Goal: Task Accomplishment & Management: Use online tool/utility

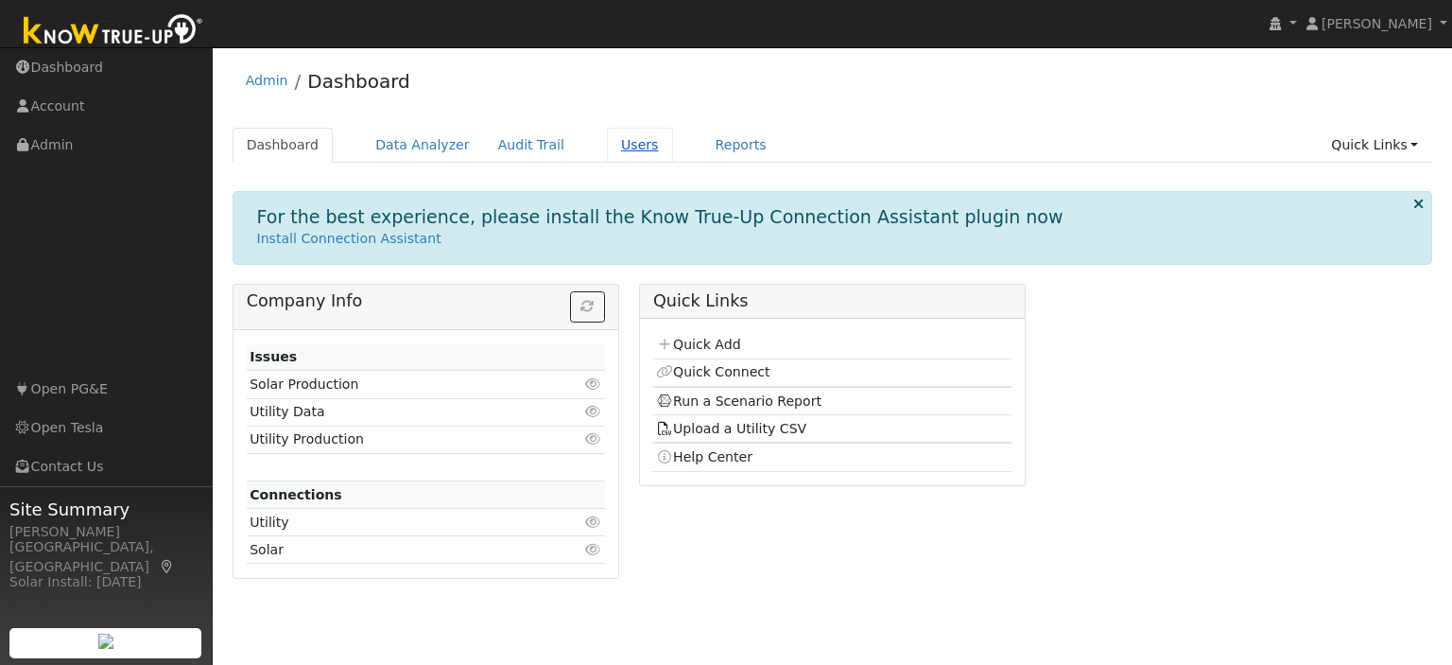
click at [607, 138] on link "Users" at bounding box center [640, 145] width 66 height 35
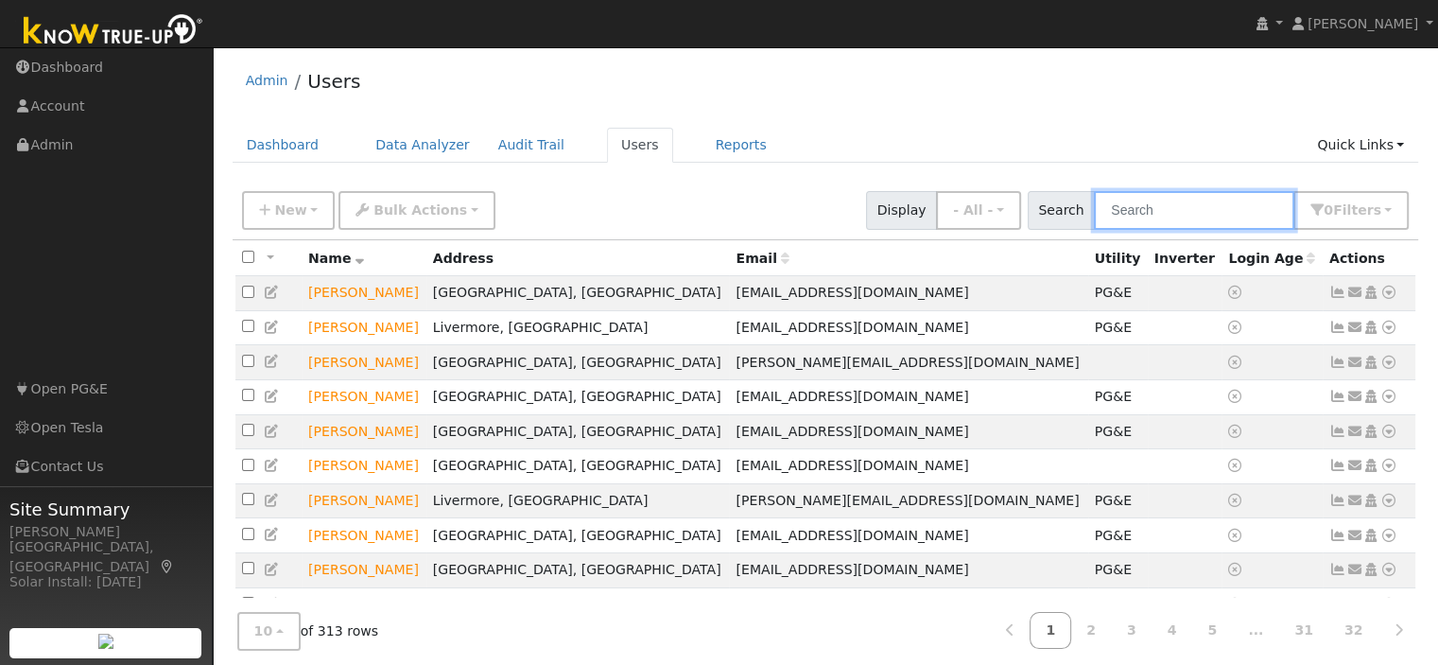
click at [1168, 199] on input "text" at bounding box center [1194, 210] width 200 height 39
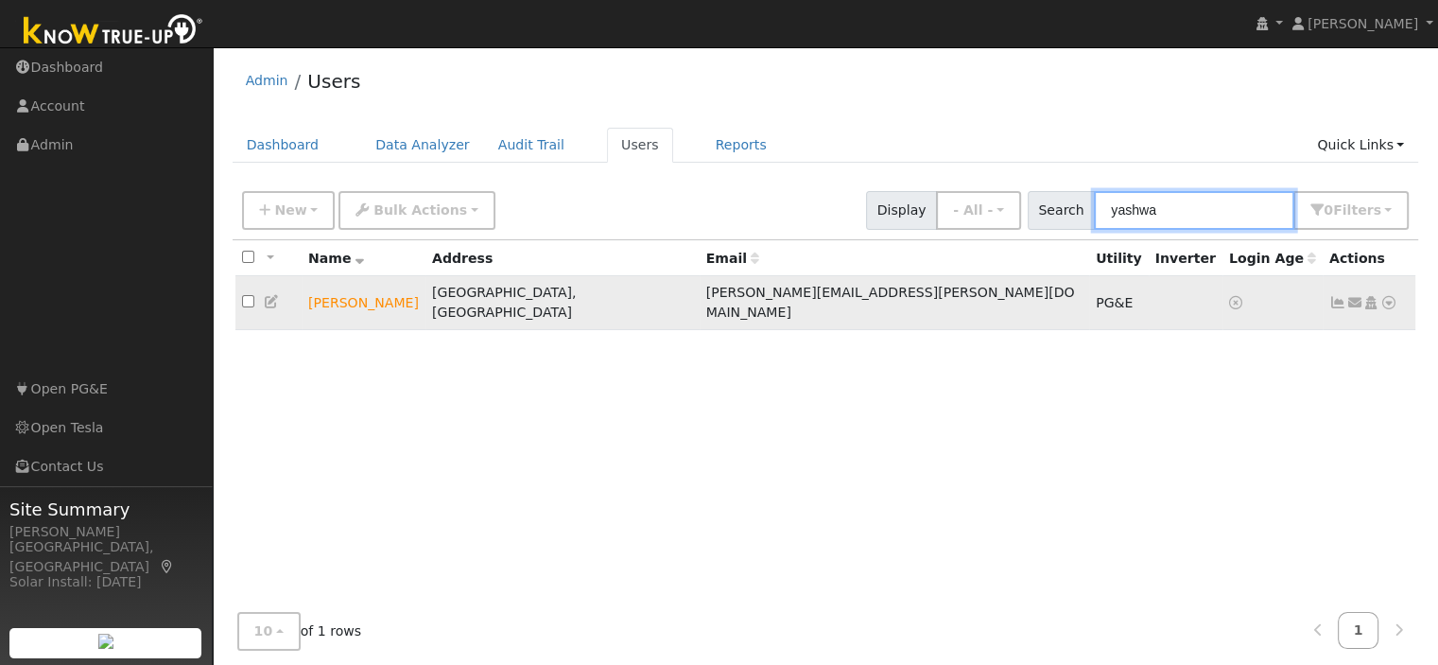
type input "yashwa"
click at [1386, 296] on icon at bounding box center [1388, 302] width 17 height 13
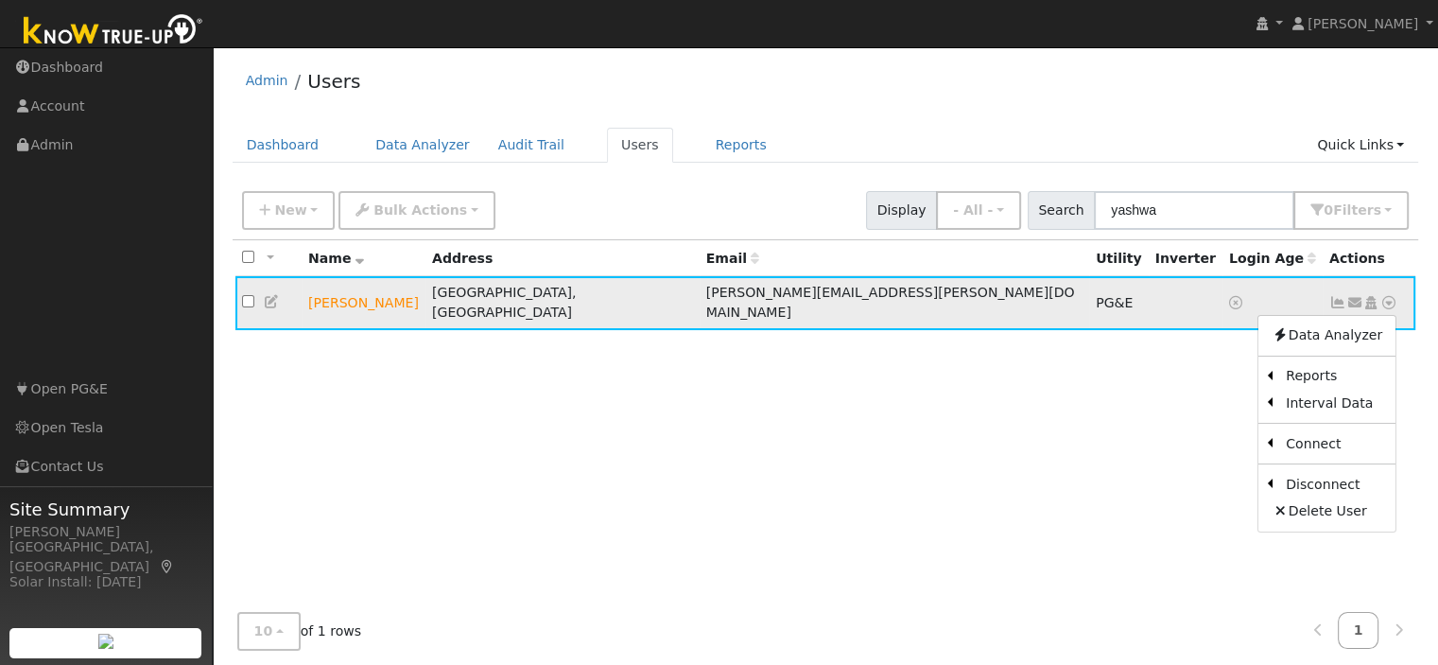
click at [706, 298] on span "yashwant.rao@gmail.com" at bounding box center [890, 302] width 369 height 35
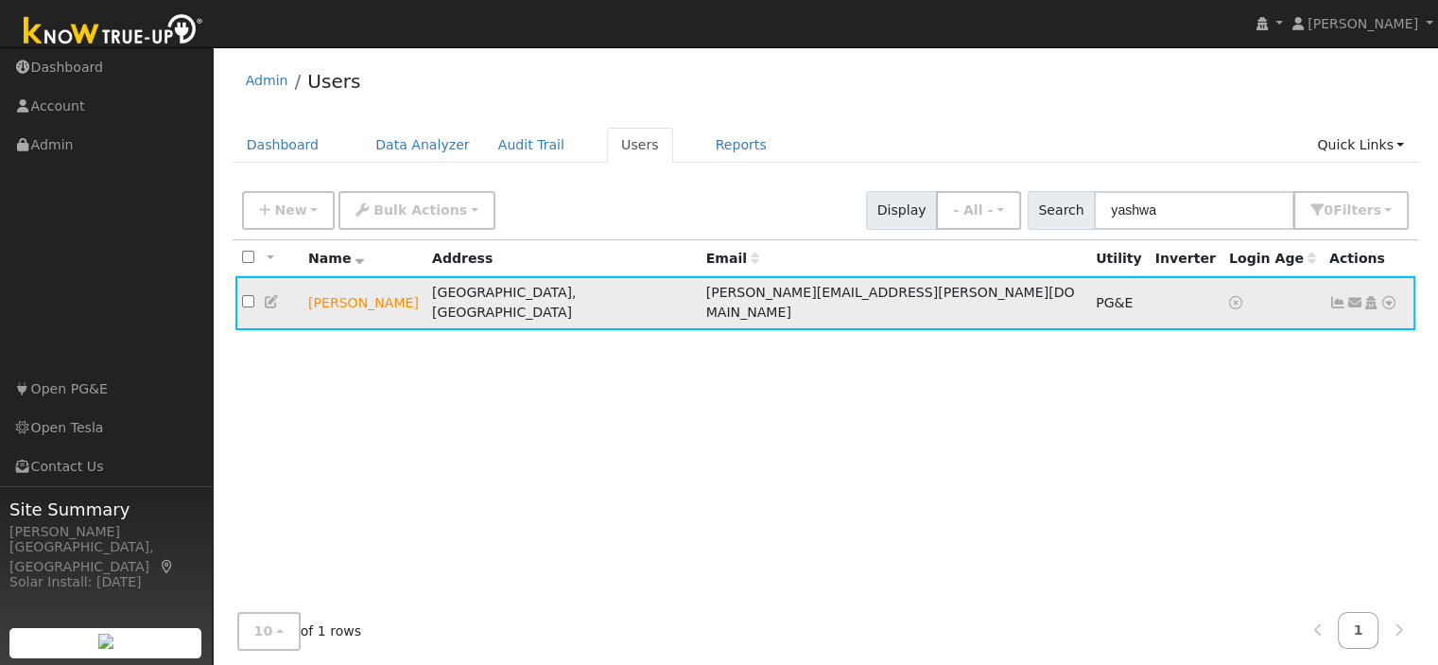
click at [1335, 296] on icon at bounding box center [1337, 302] width 17 height 13
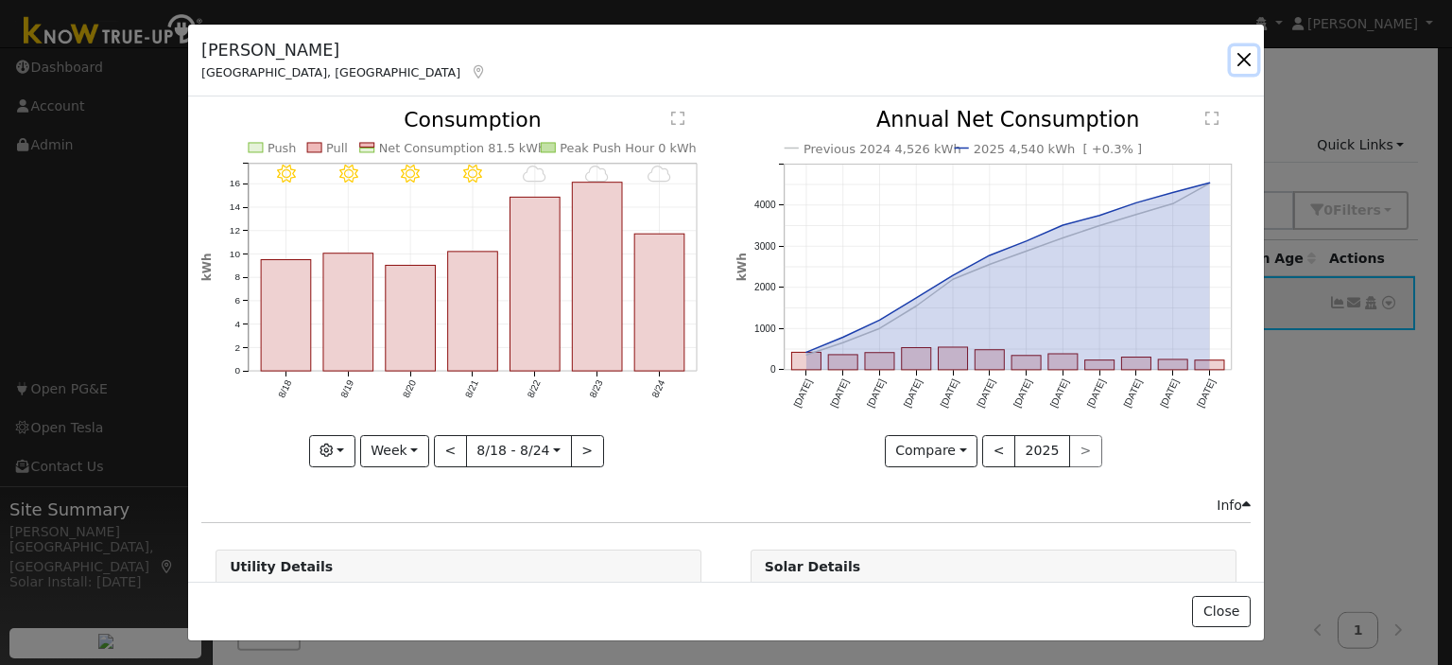
click at [1240, 61] on button "button" at bounding box center [1244, 59] width 26 height 26
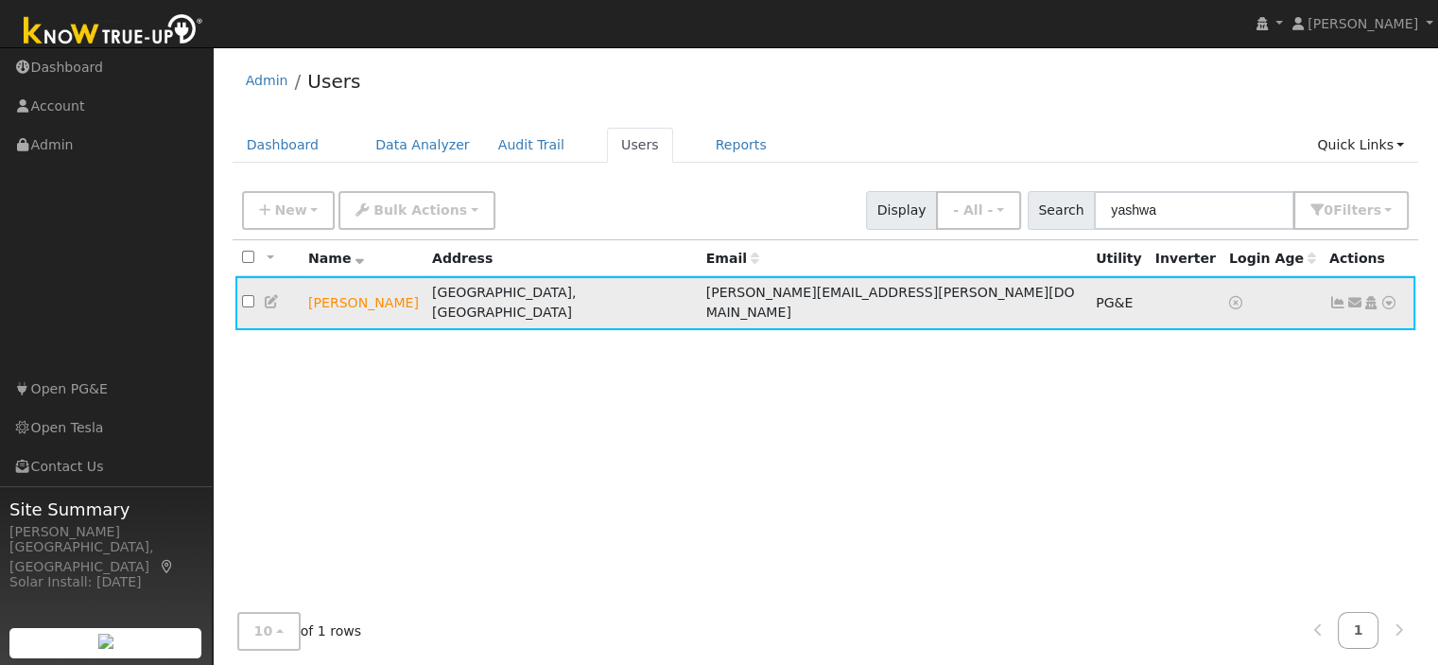
click at [1387, 296] on icon at bounding box center [1388, 302] width 17 height 13
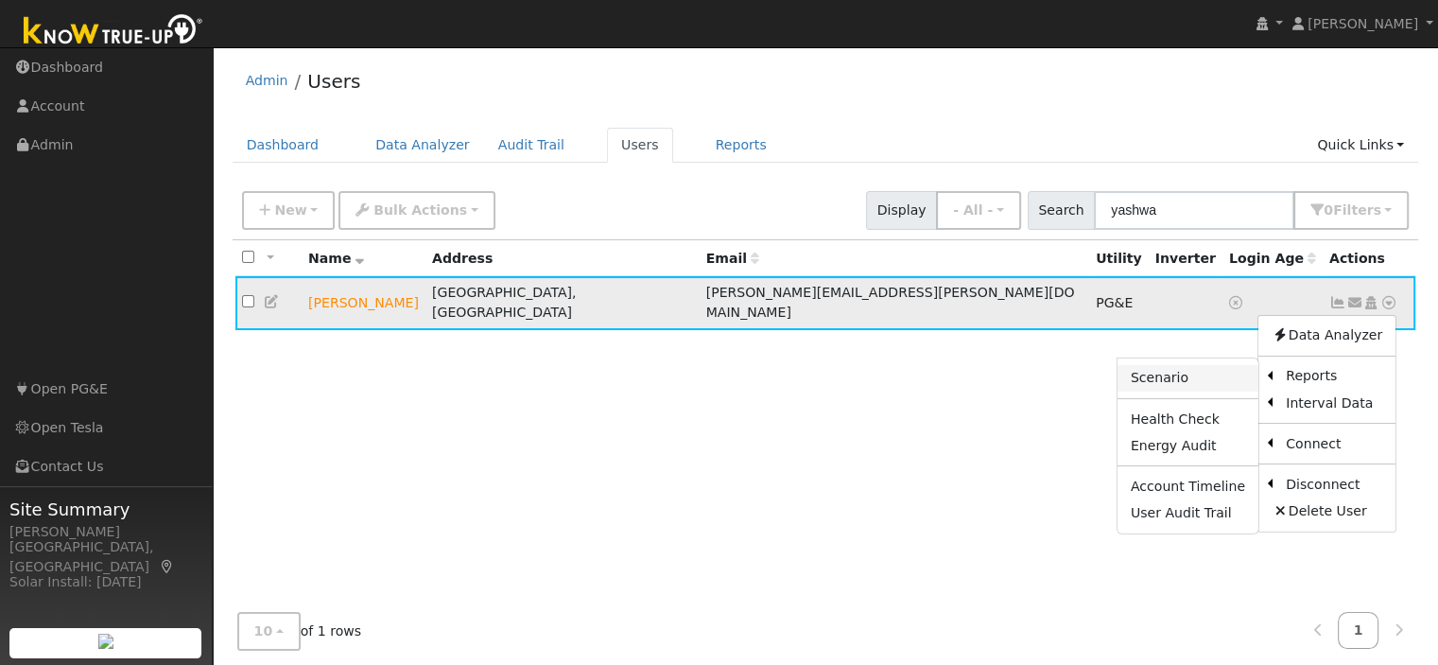
click at [1226, 365] on link "Scenario" at bounding box center [1187, 378] width 141 height 26
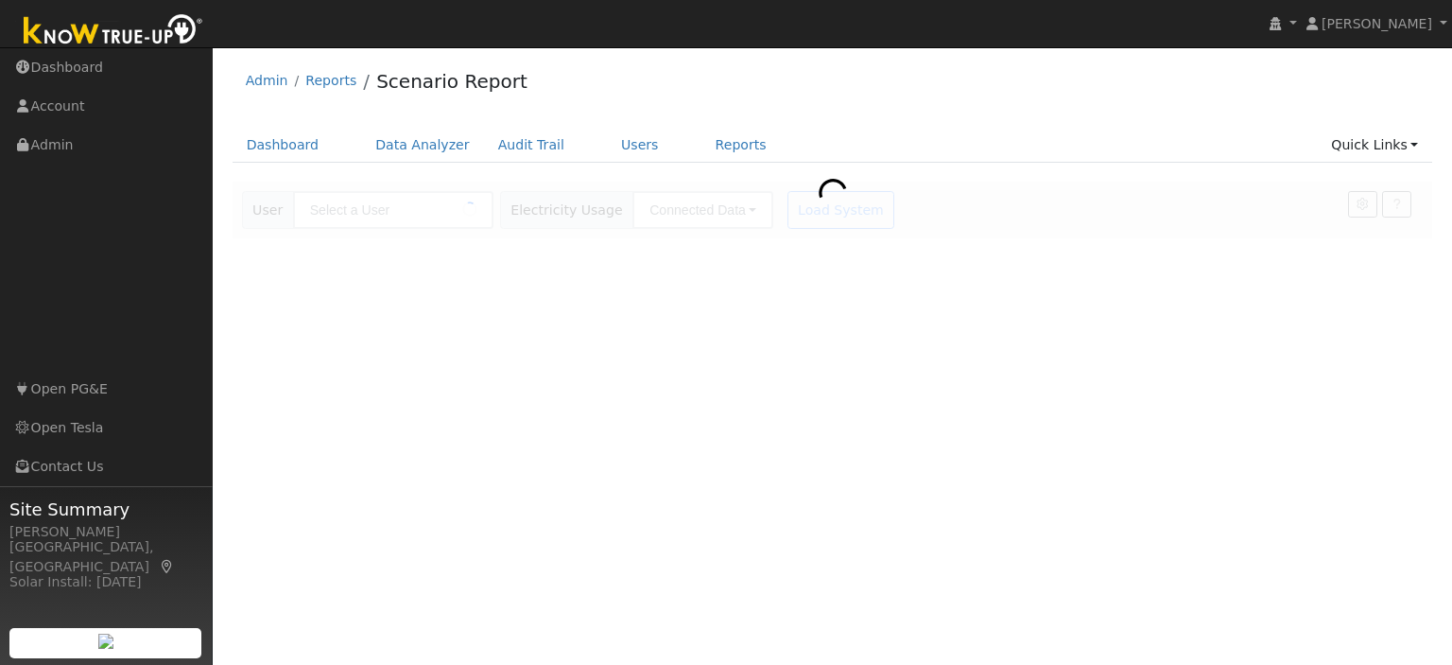
type input "[PERSON_NAME]"
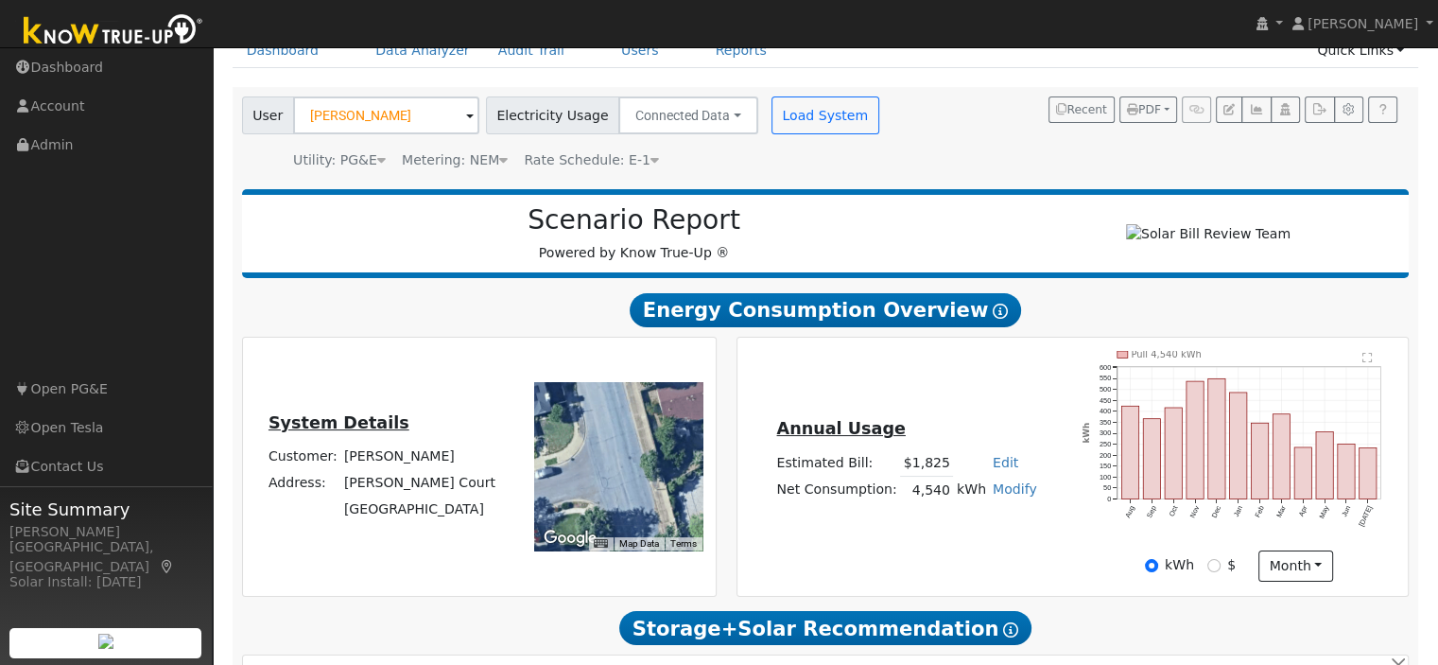
scroll to position [50, 0]
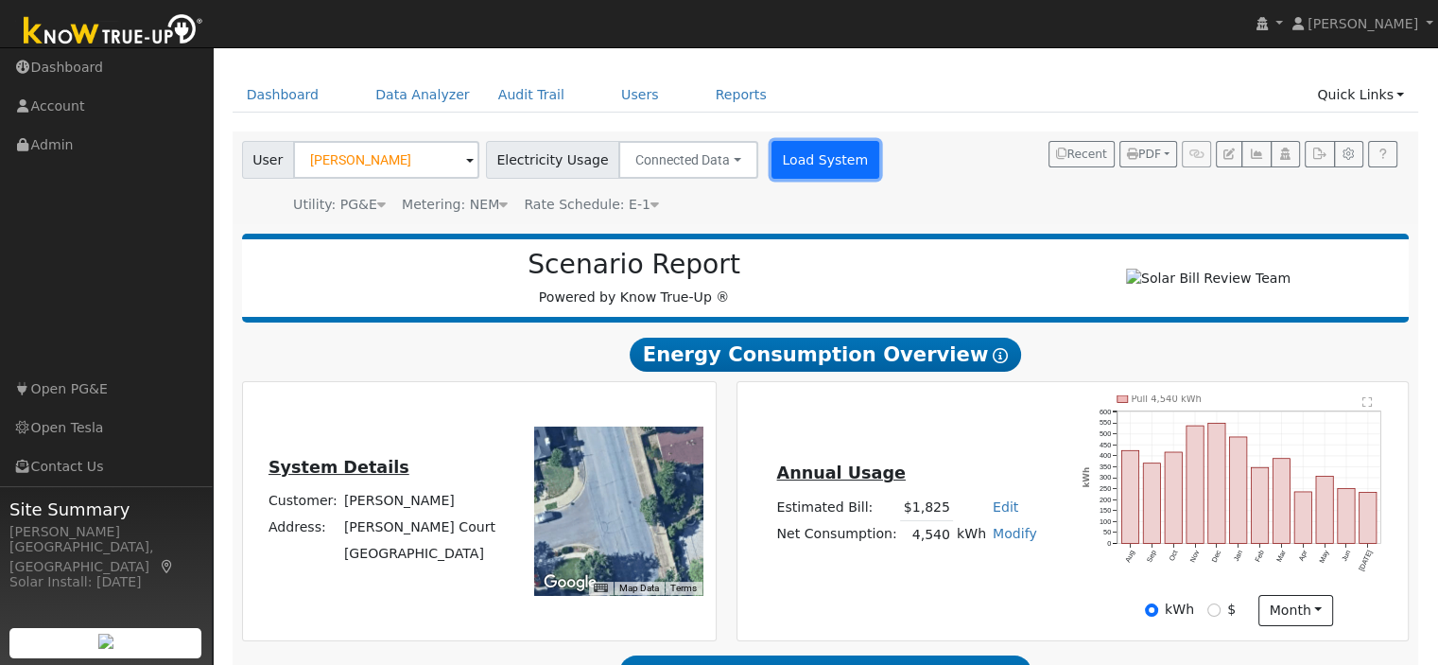
click at [800, 145] on button "Load System" at bounding box center [825, 160] width 108 height 38
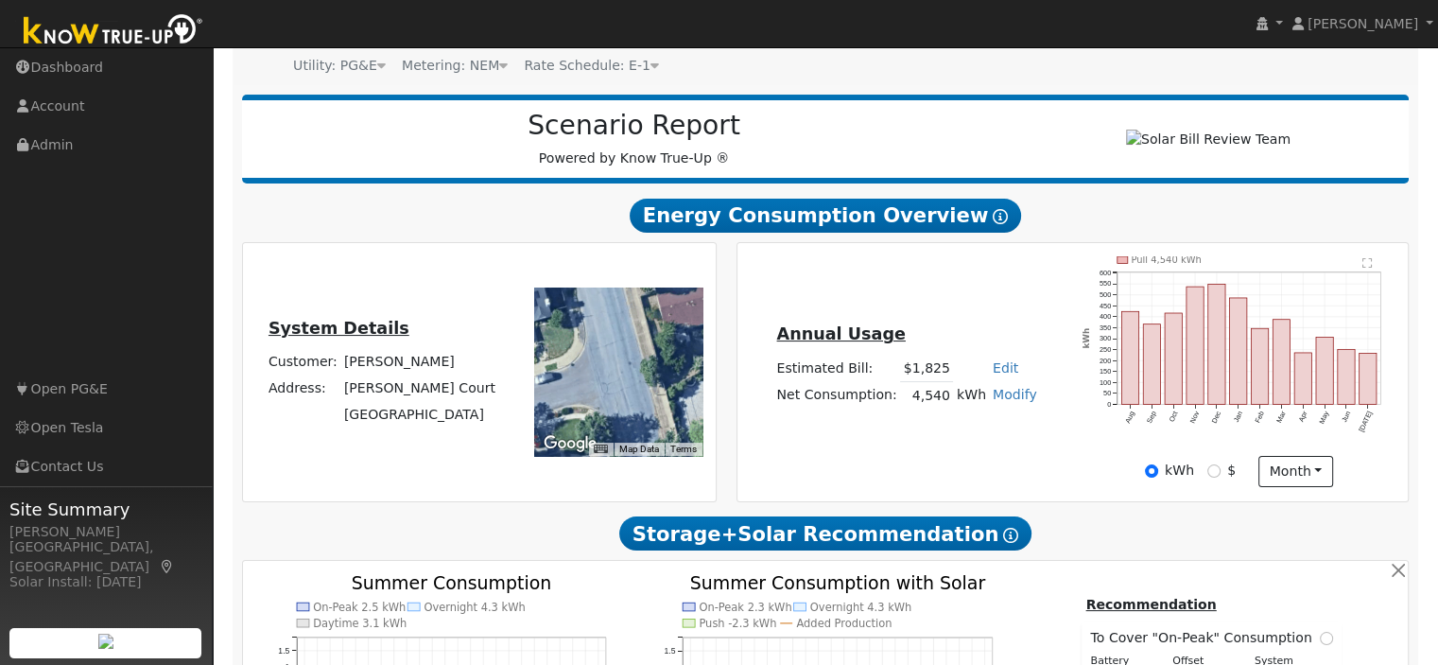
scroll to position [284, 0]
